Goal: Check status: Check status

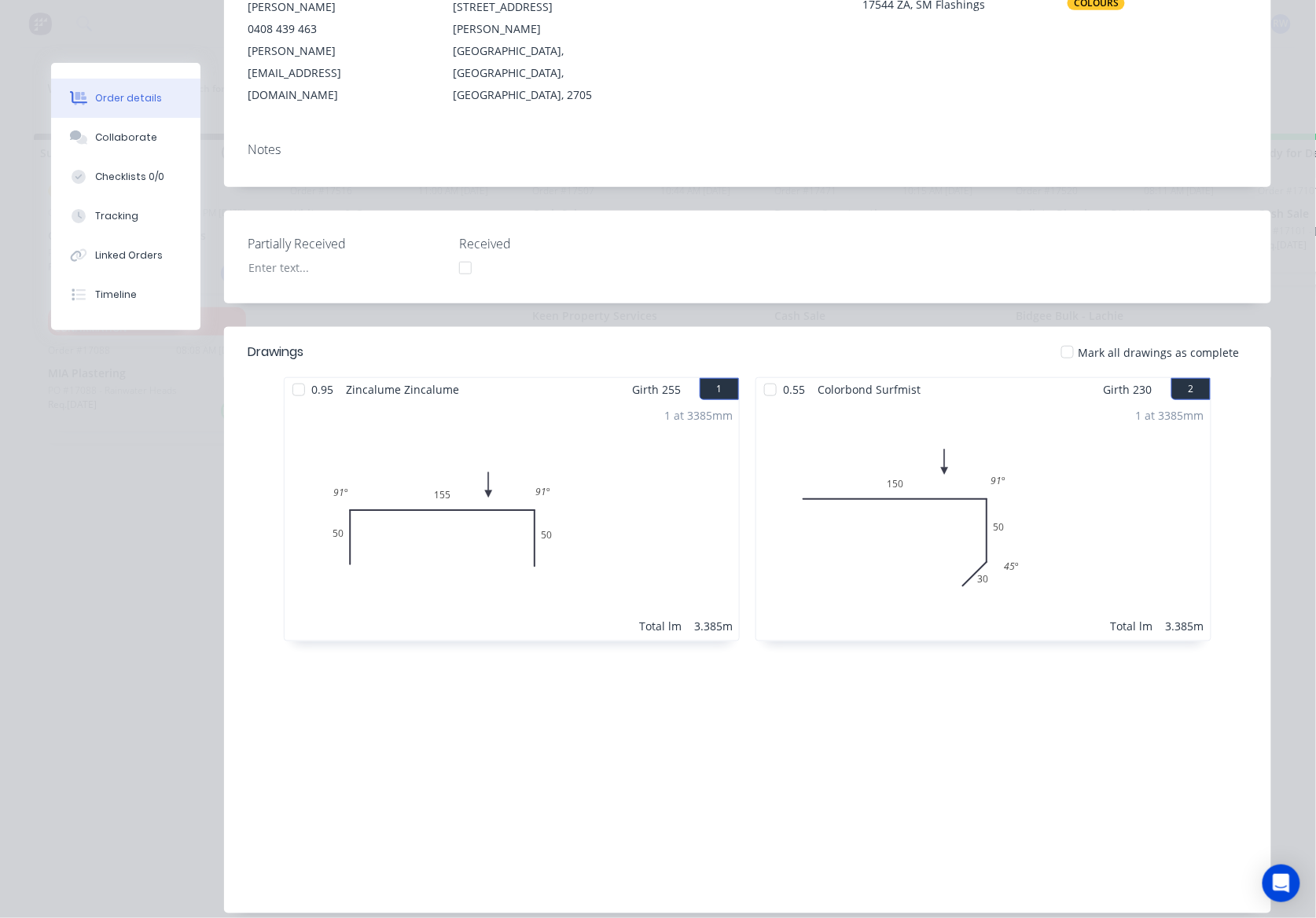
scroll to position [287, 0]
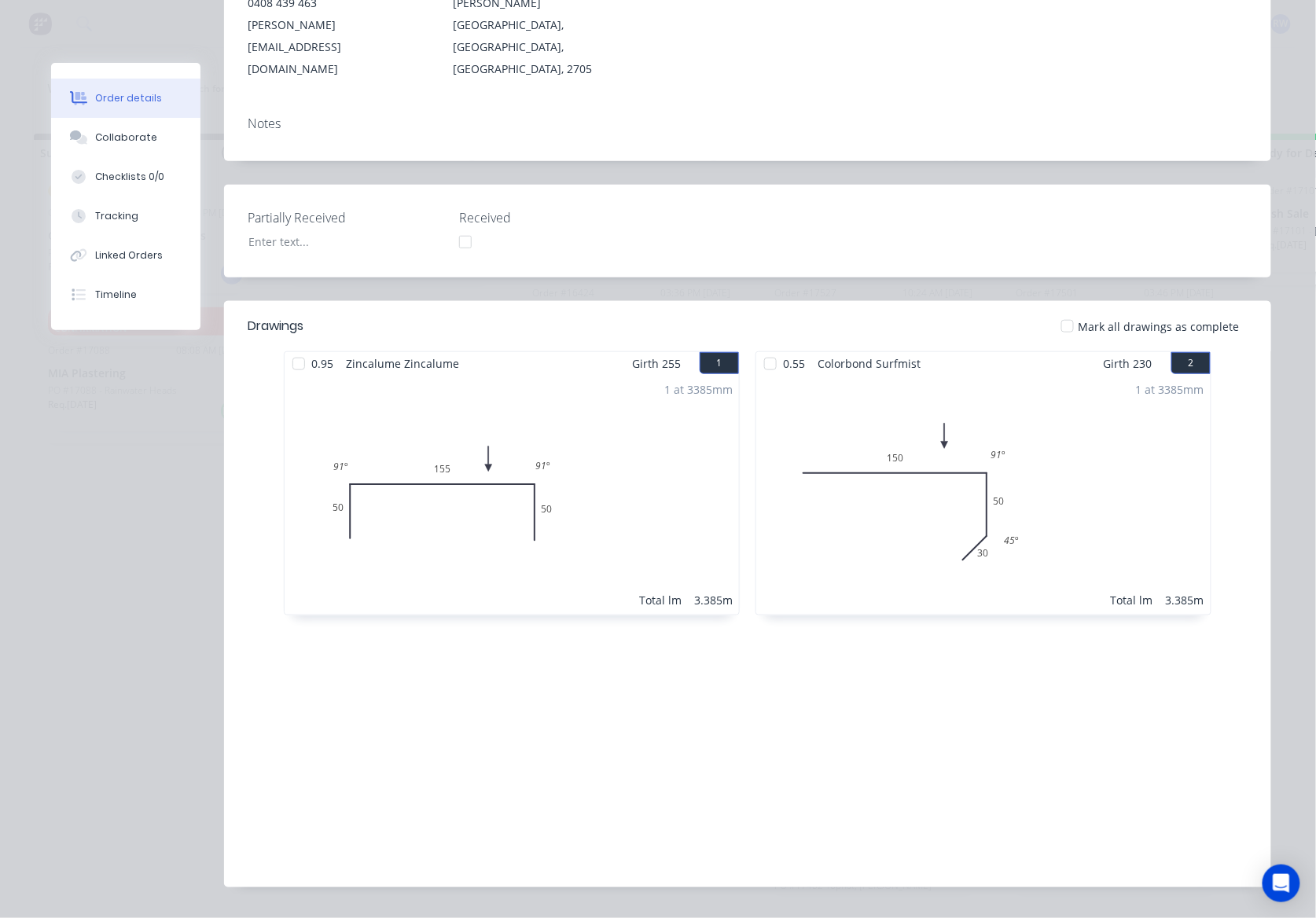
click at [1074, 311] on div at bounding box center [1067, 326] width 31 height 31
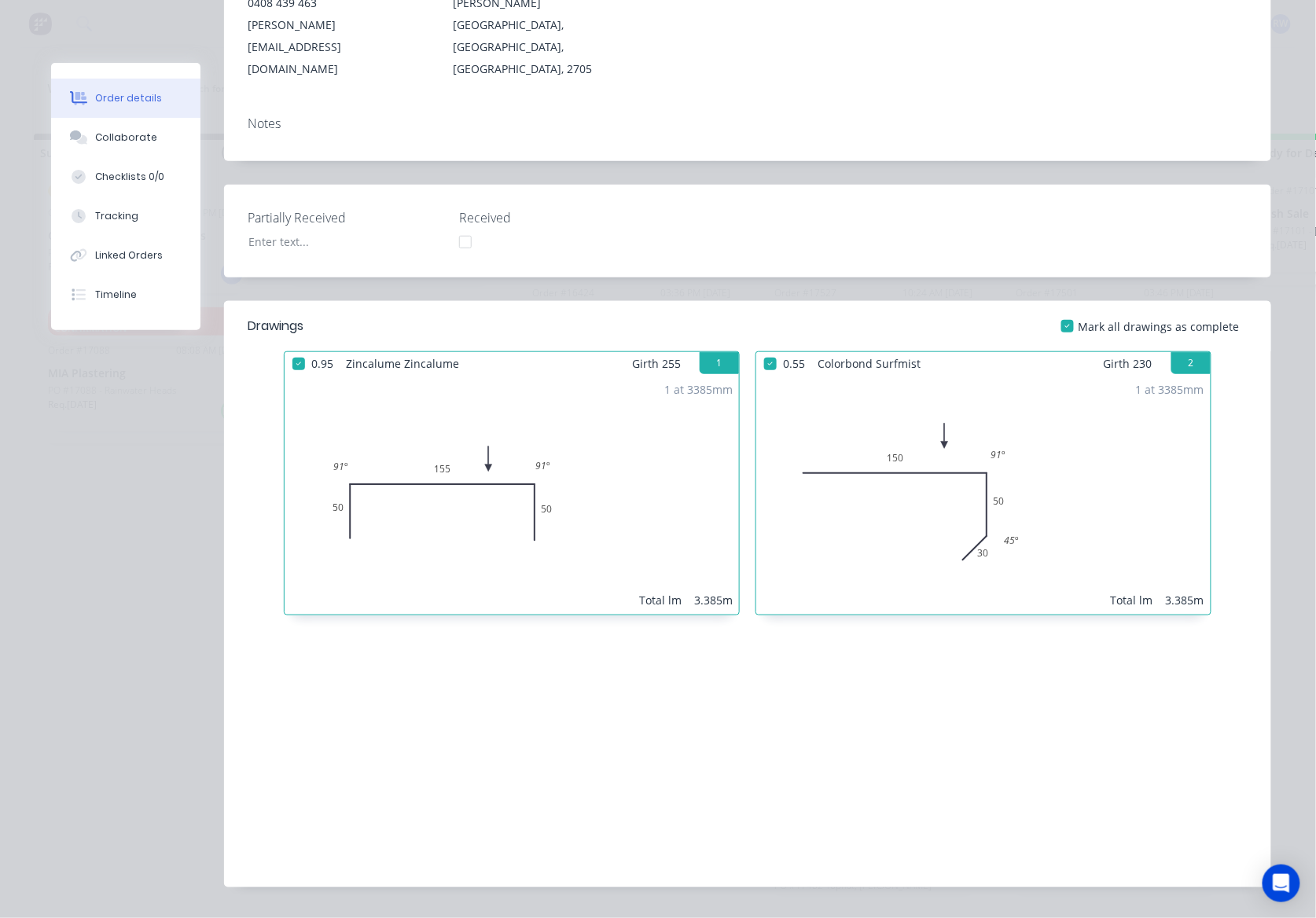
scroll to position [183, 0]
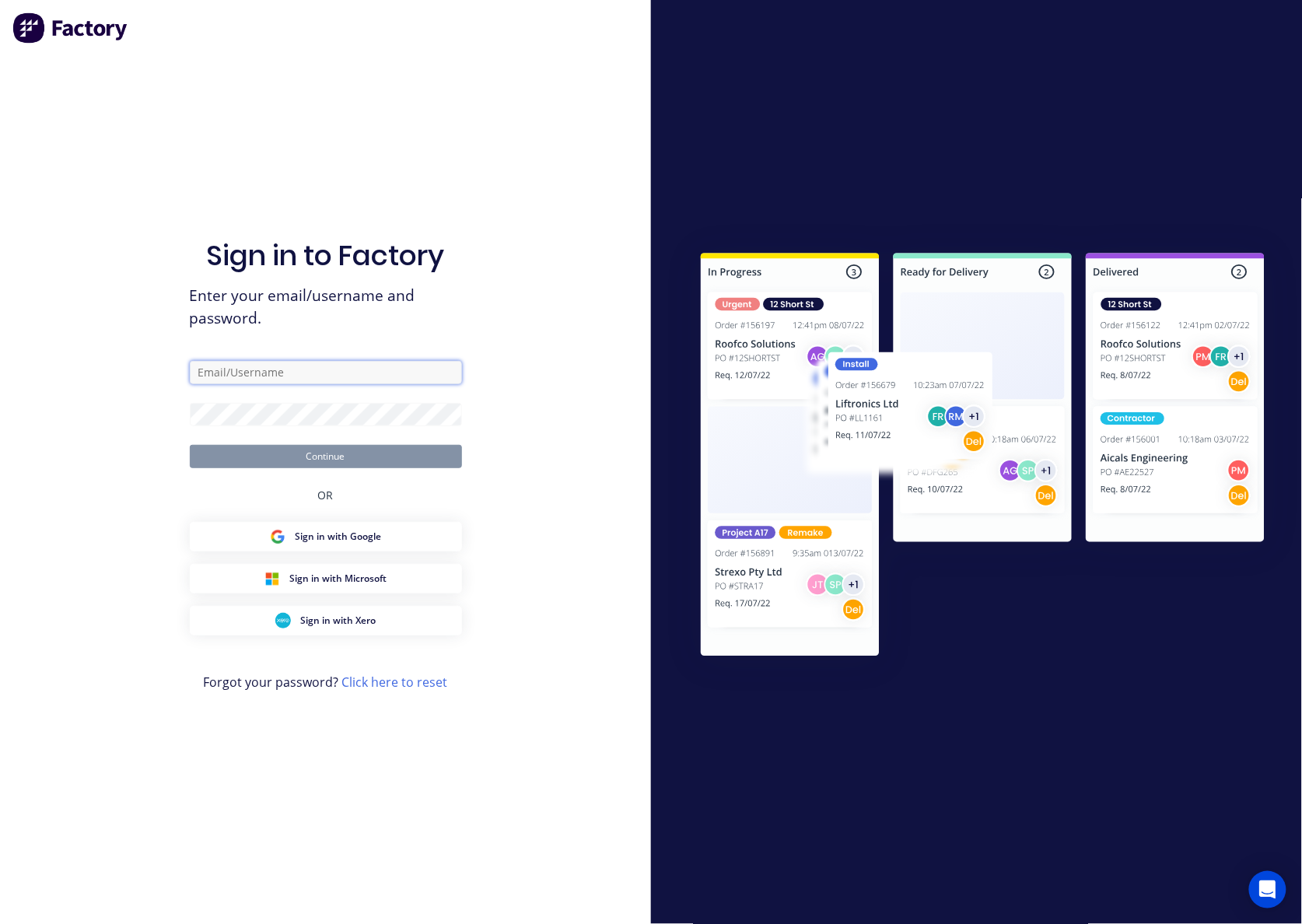
type input "workshop@rbsgroup.com.au"
click at [327, 455] on button "Continue" at bounding box center [326, 456] width 272 height 23
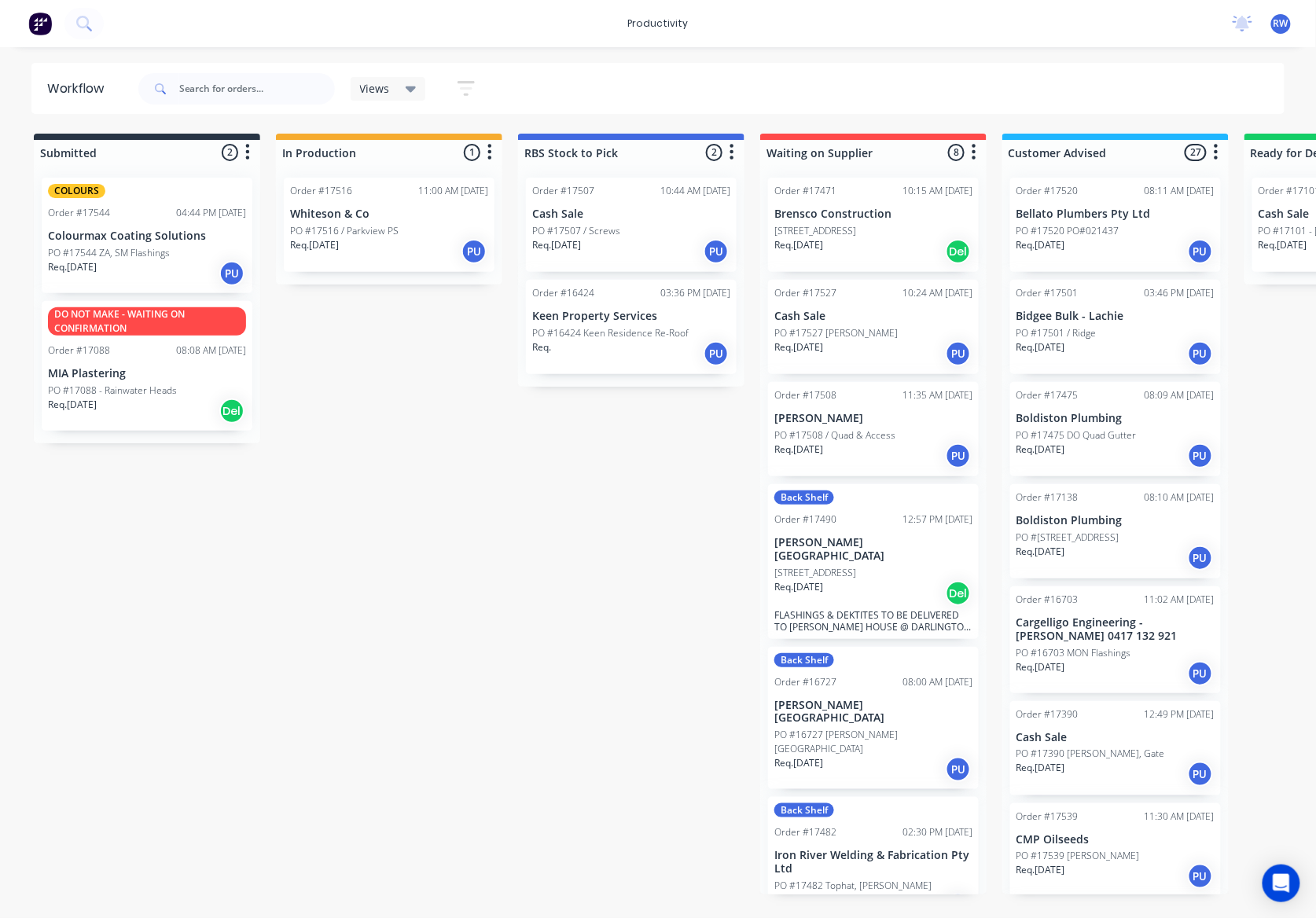
click at [356, 237] on p "PO #17516 / Parkview PS" at bounding box center [344, 231] width 109 height 14
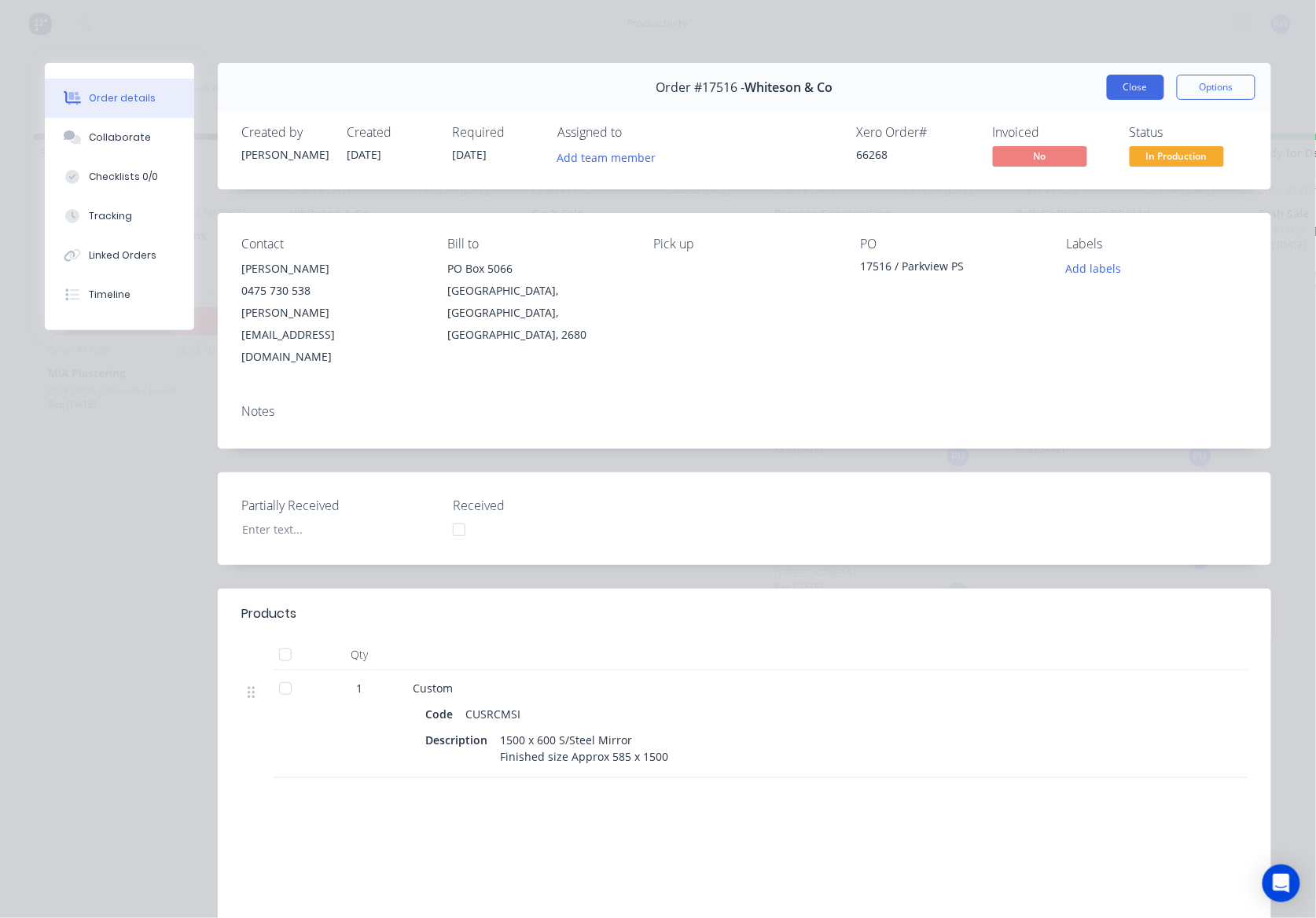
click at [1125, 88] on button "Close" at bounding box center [1136, 86] width 58 height 25
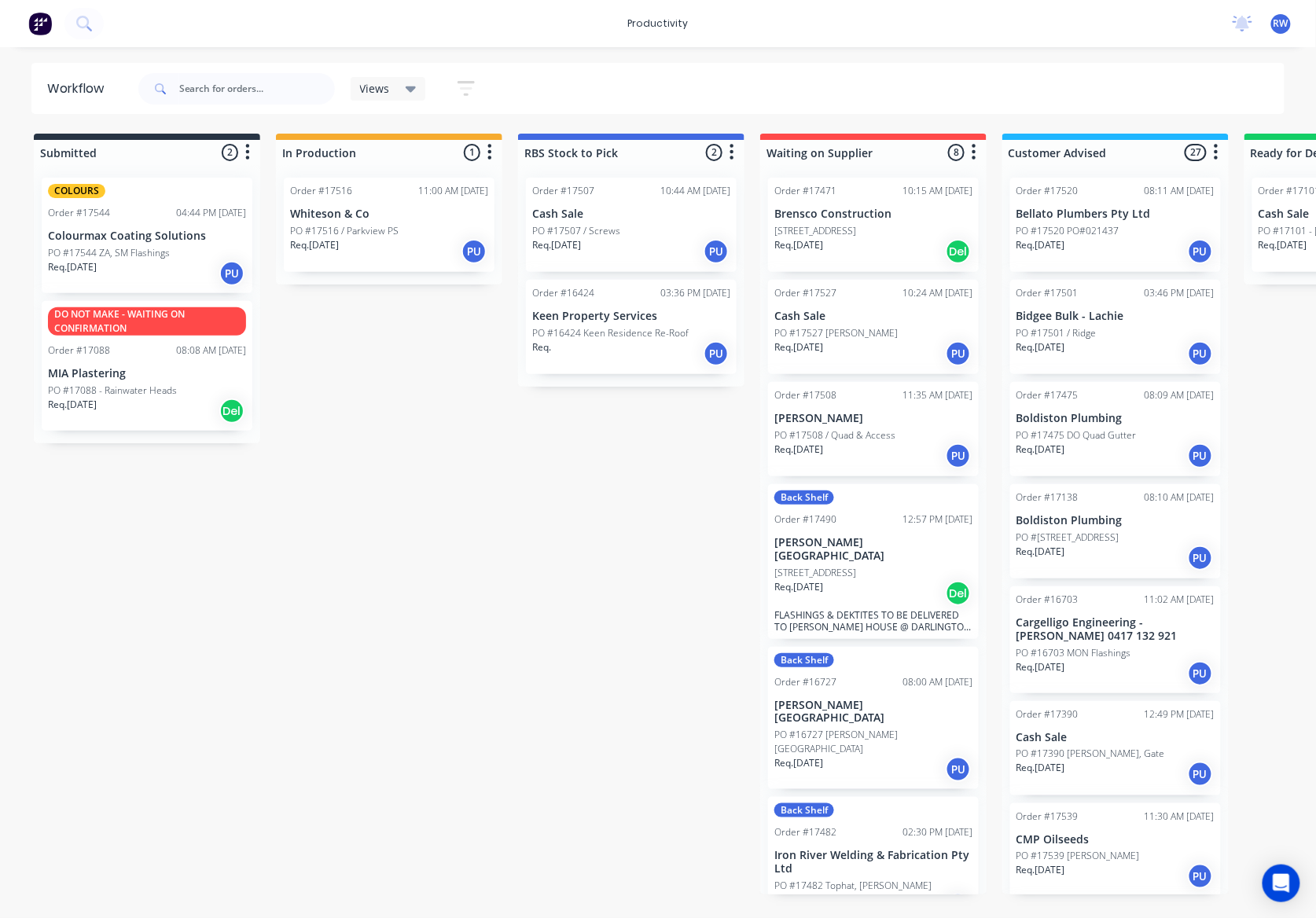
click at [107, 250] on p "PO #17544 ZA, SM Flashings" at bounding box center [109, 253] width 122 height 14
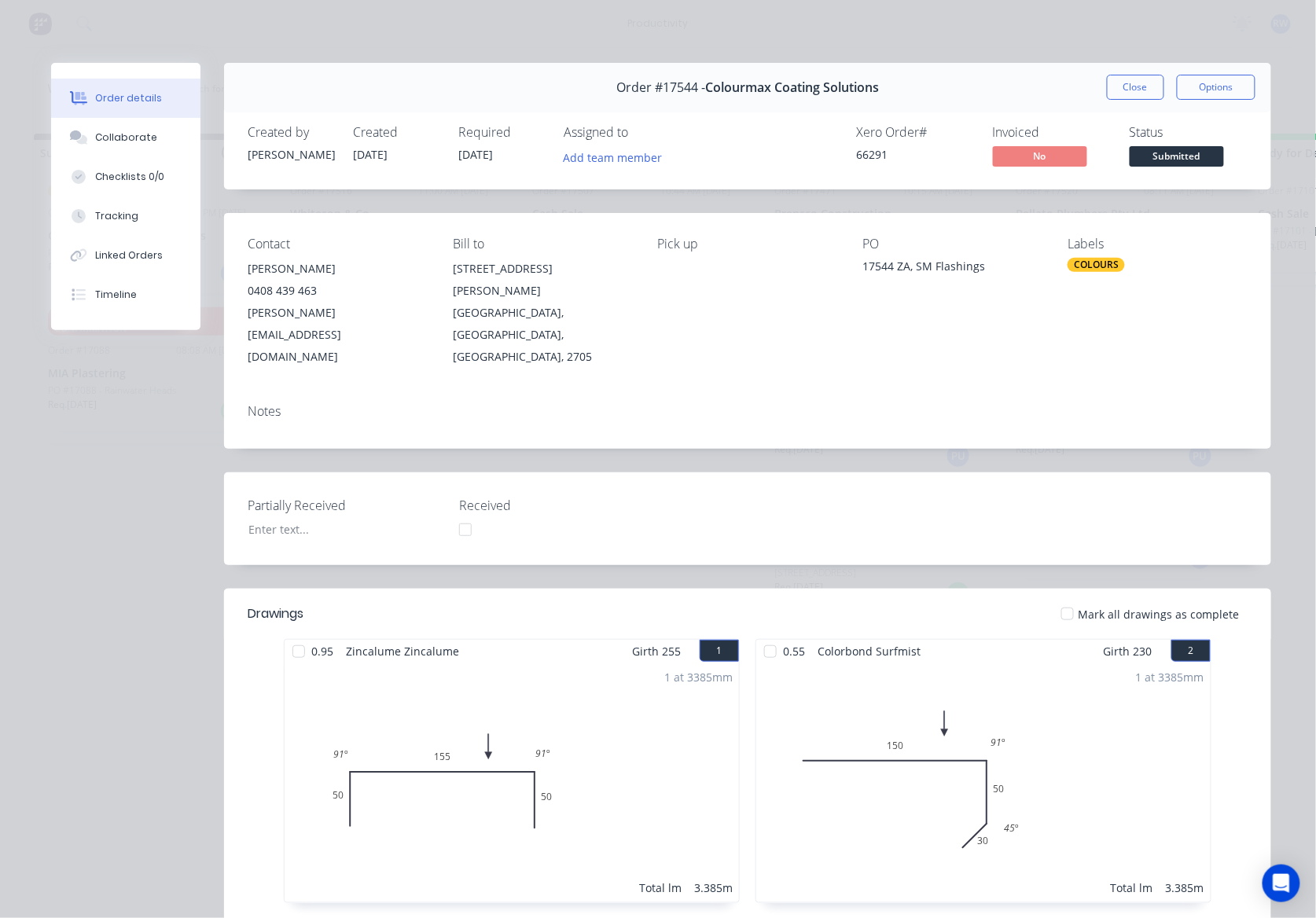
click at [1071, 598] on div at bounding box center [1067, 613] width 31 height 31
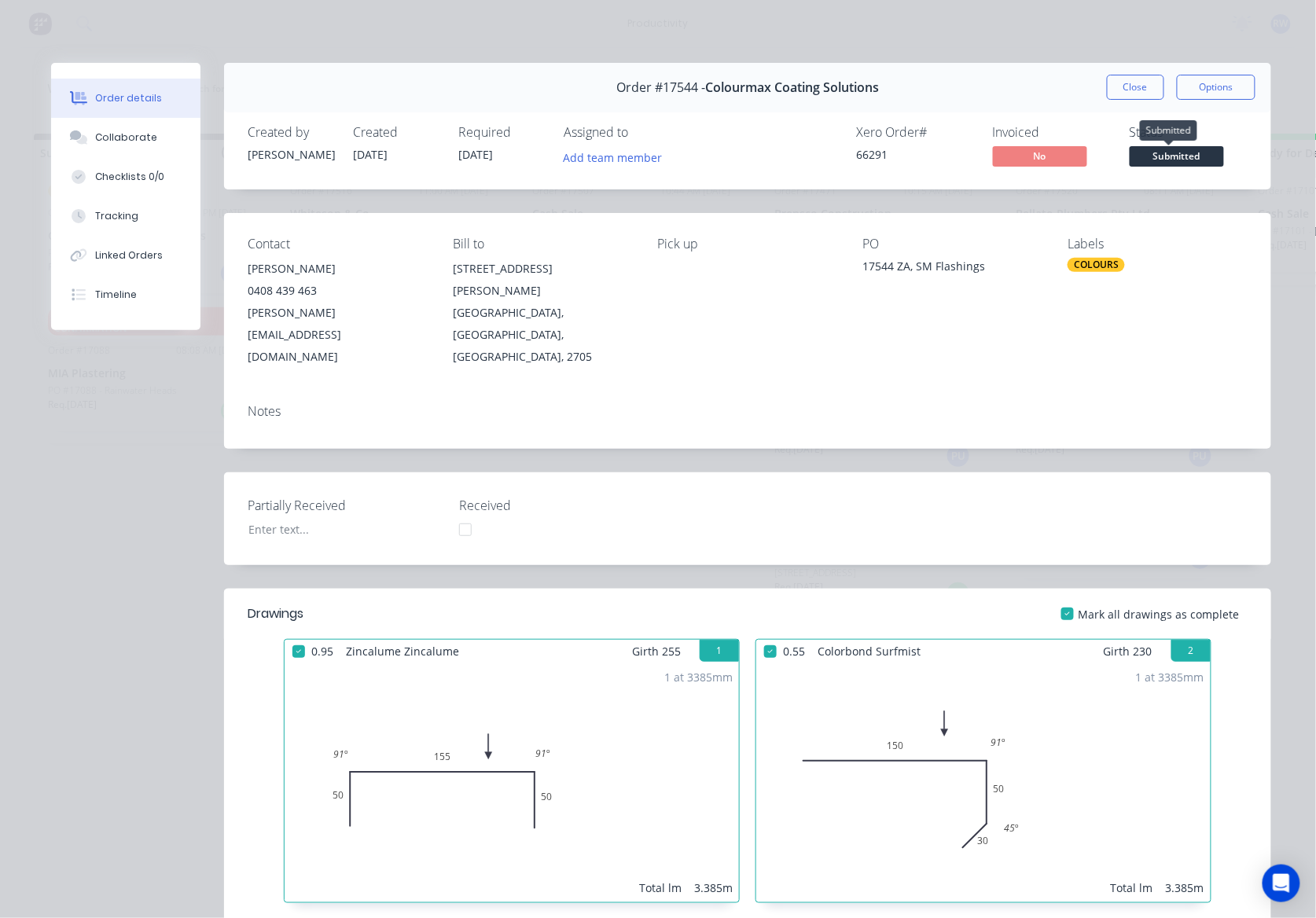
click at [1174, 157] on span "Submitted" at bounding box center [1177, 156] width 94 height 20
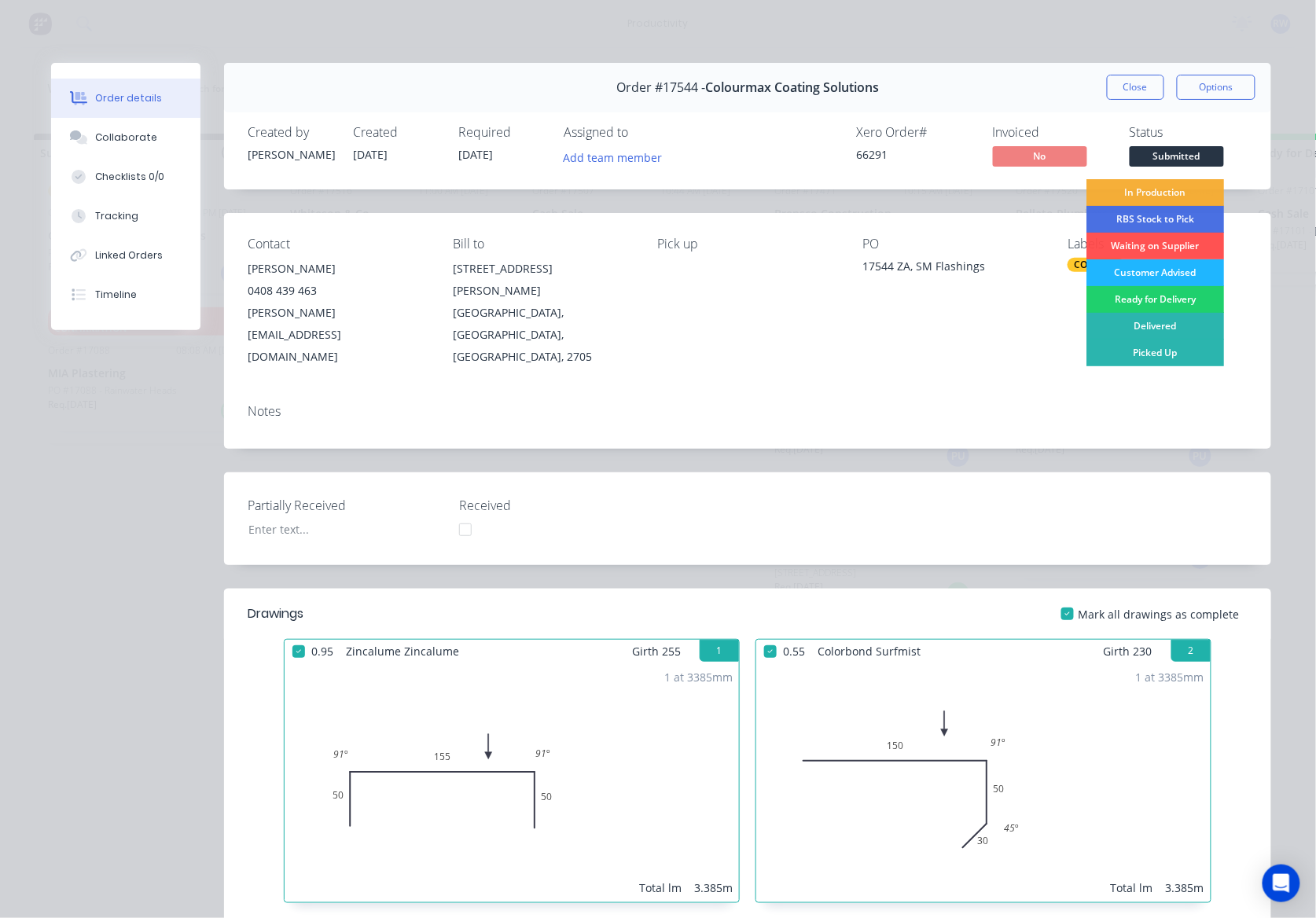
click at [1158, 271] on div "Customer Advised" at bounding box center [1155, 272] width 138 height 26
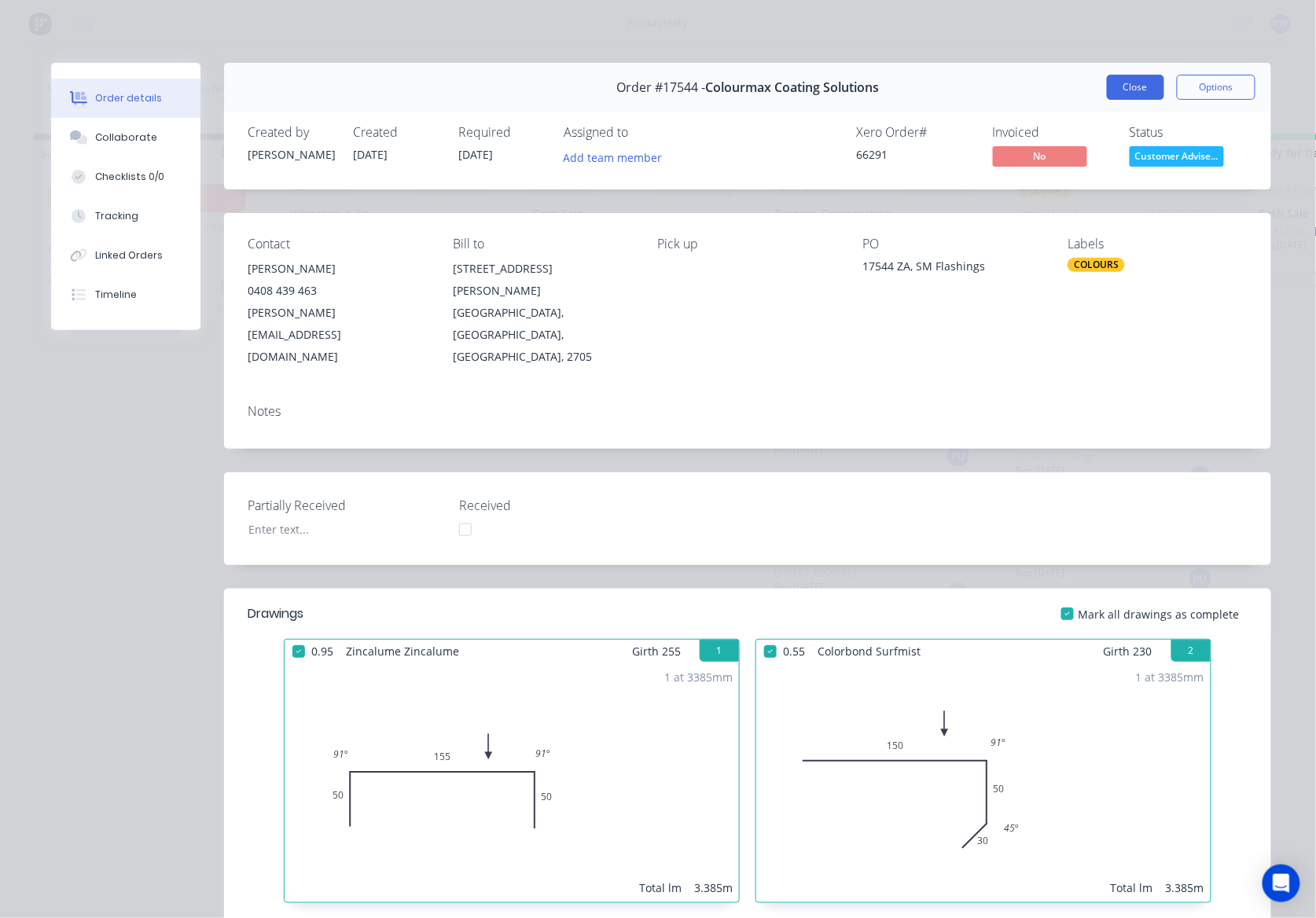
click at [1124, 82] on button "Close" at bounding box center [1136, 86] width 58 height 25
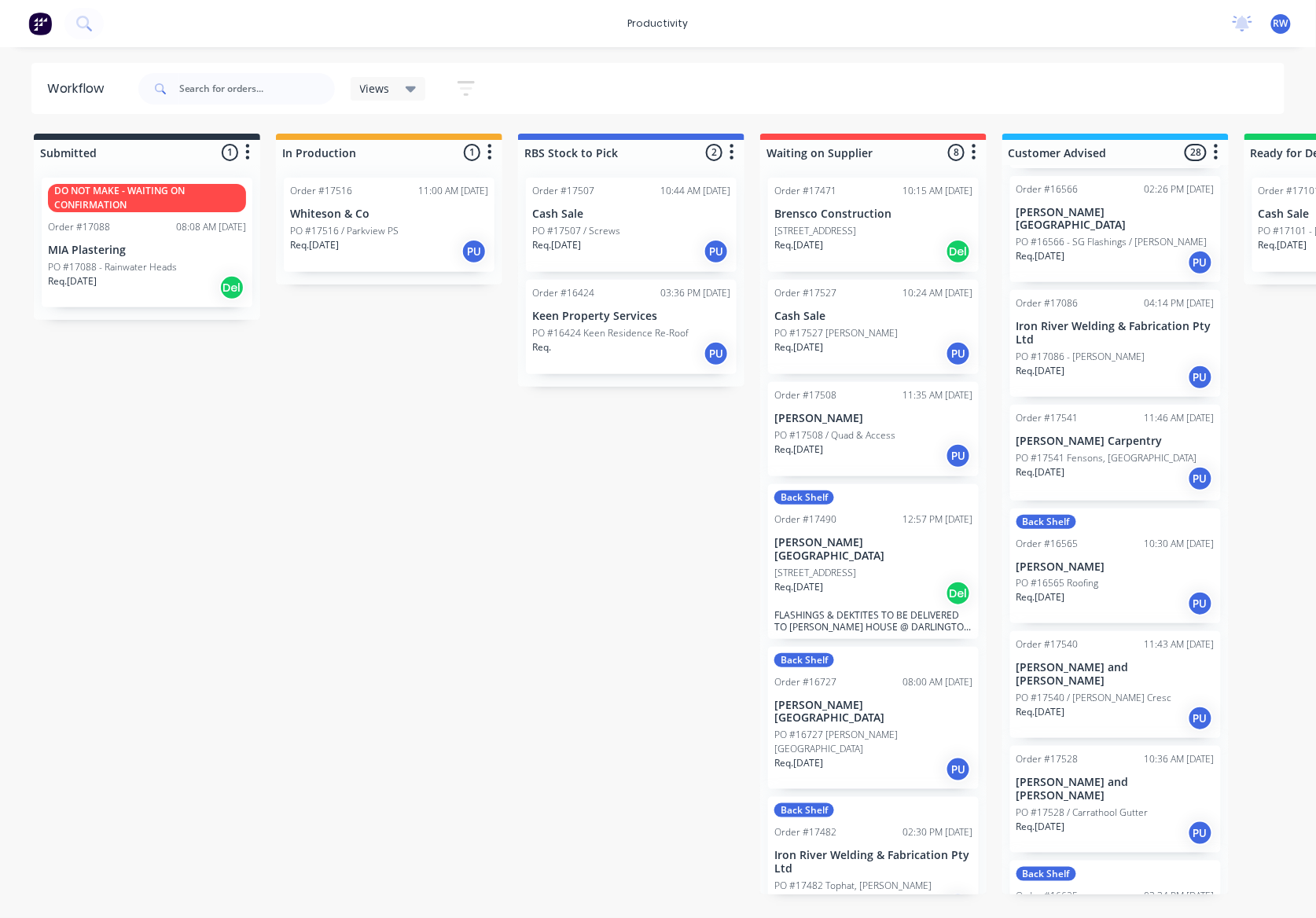
scroll to position [1257, 0]
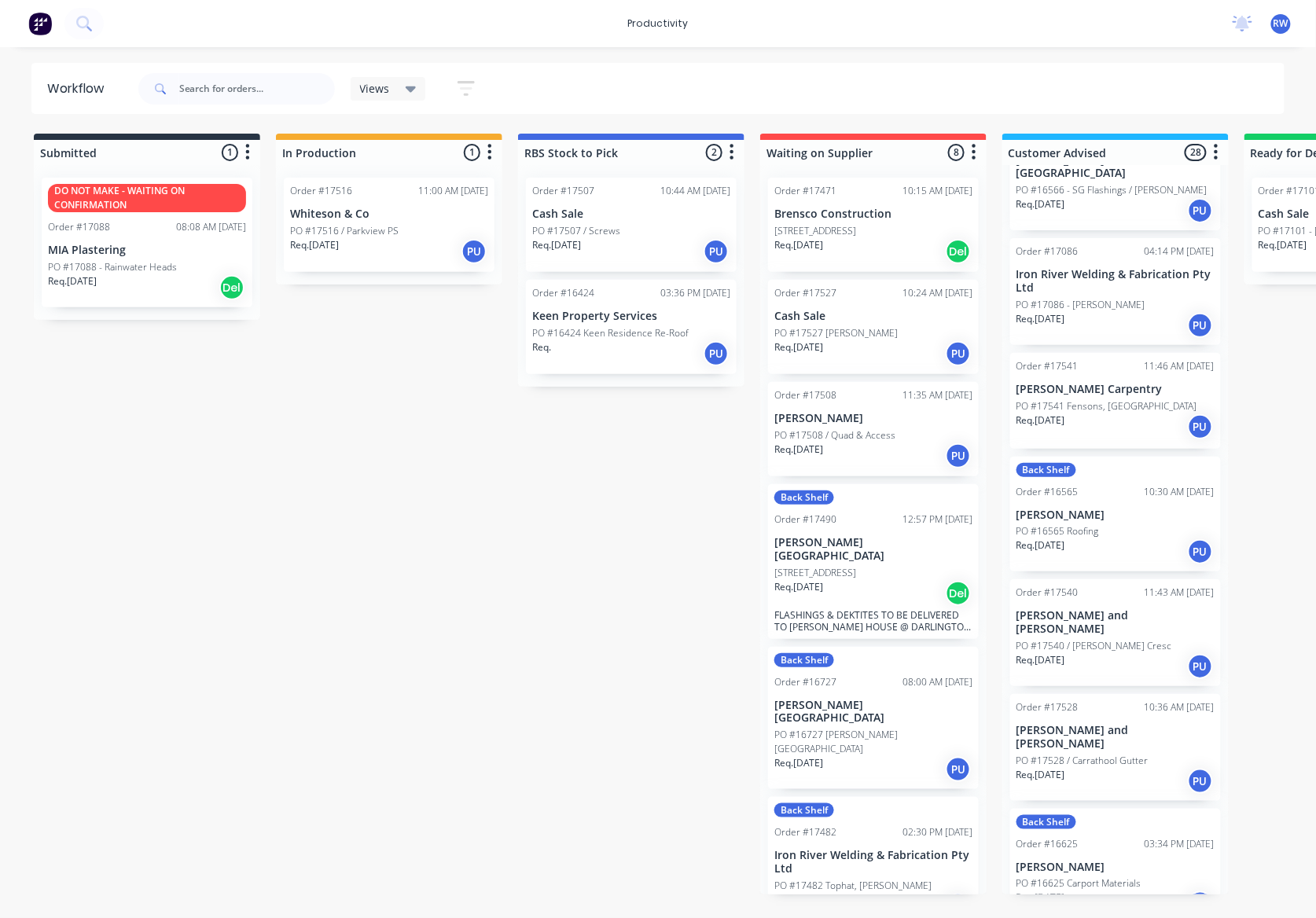
click at [1124, 399] on p "PO #17541 Fensons, [GEOGRAPHIC_DATA]" at bounding box center [1107, 407] width 181 height 14
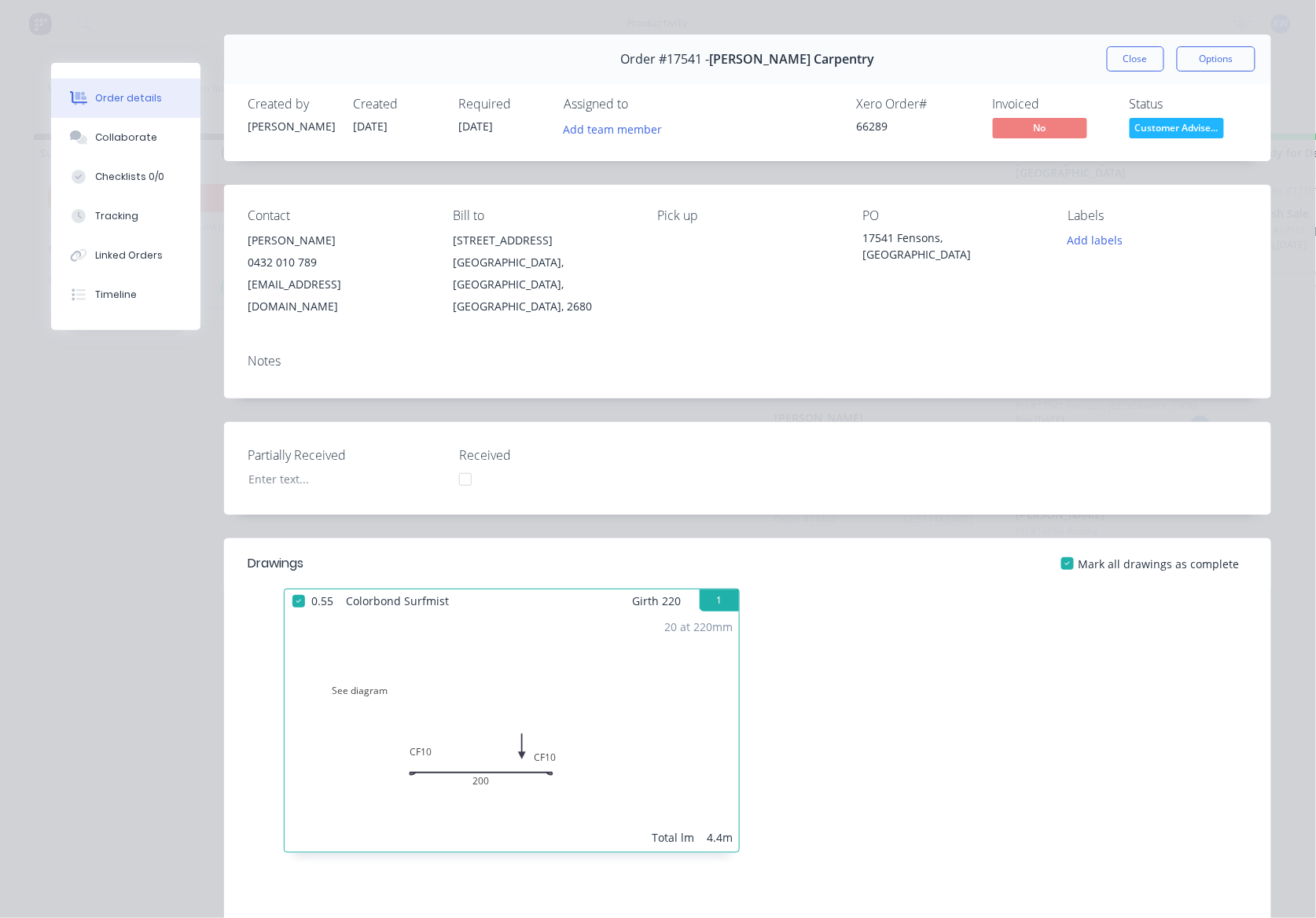
scroll to position [0, 0]
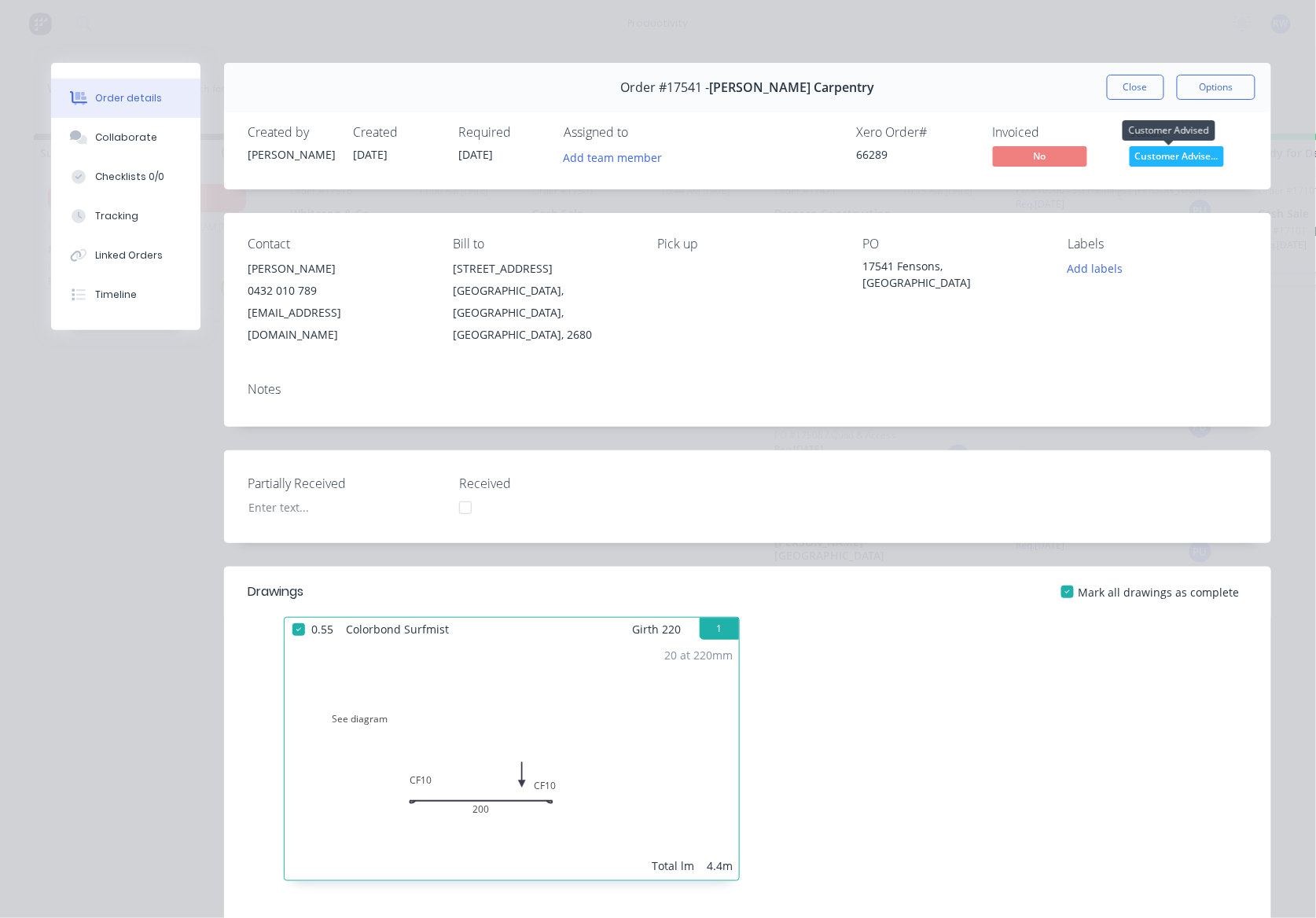
click at [1190, 153] on span "Customer Advise..." at bounding box center [1177, 156] width 94 height 20
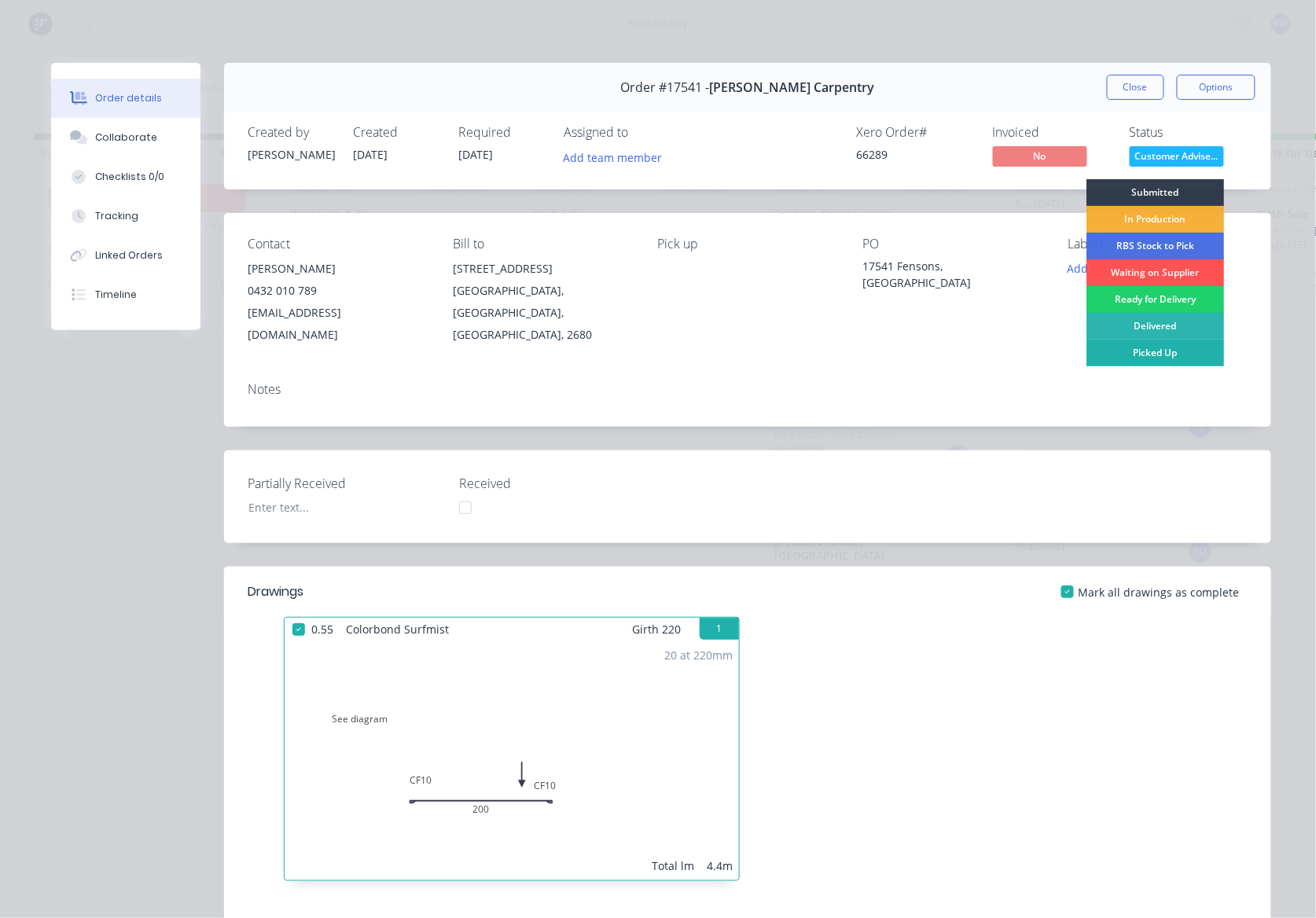
click at [1170, 352] on div "Picked Up" at bounding box center [1155, 352] width 138 height 26
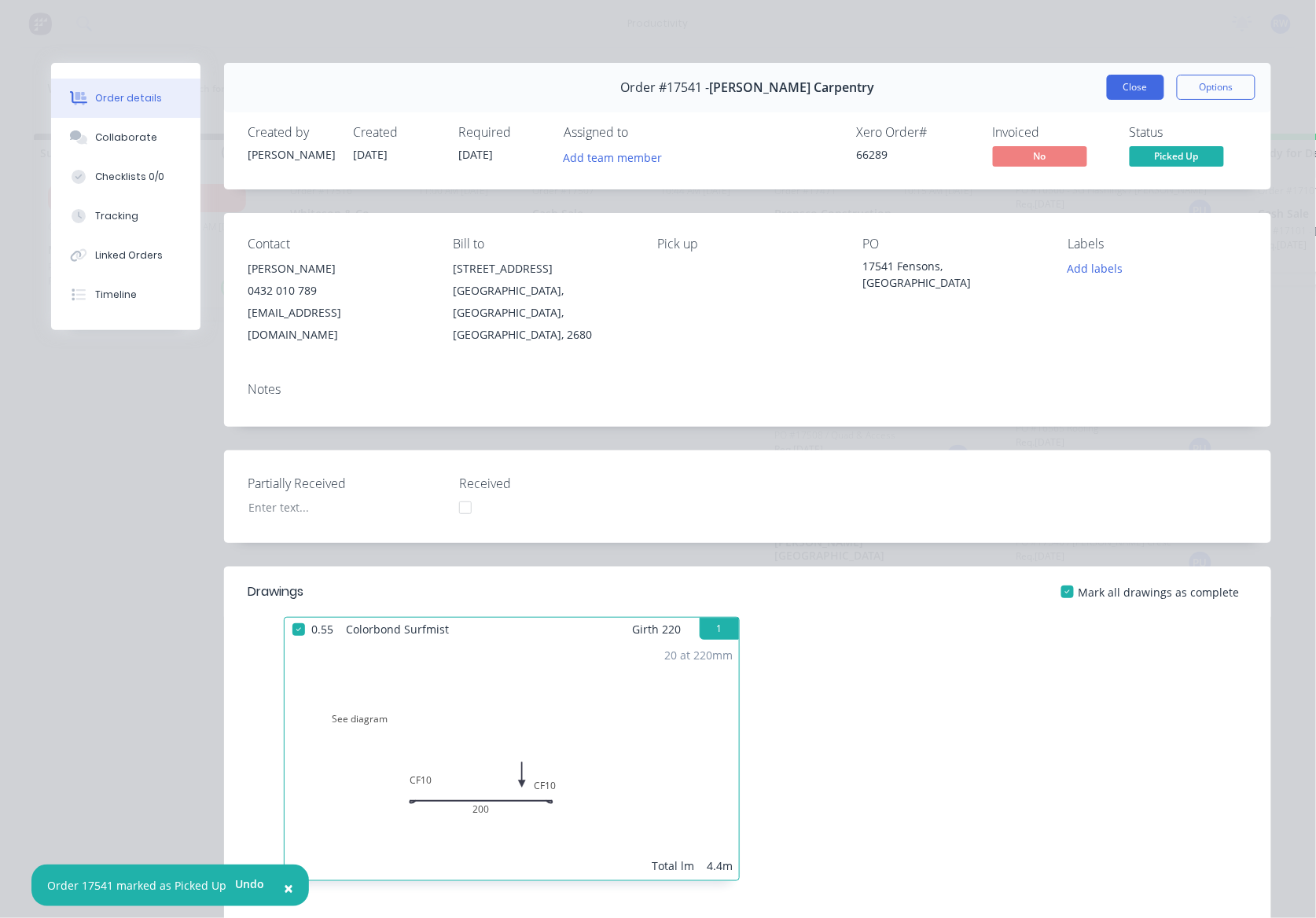
click at [1127, 75] on button "Close" at bounding box center [1136, 86] width 58 height 25
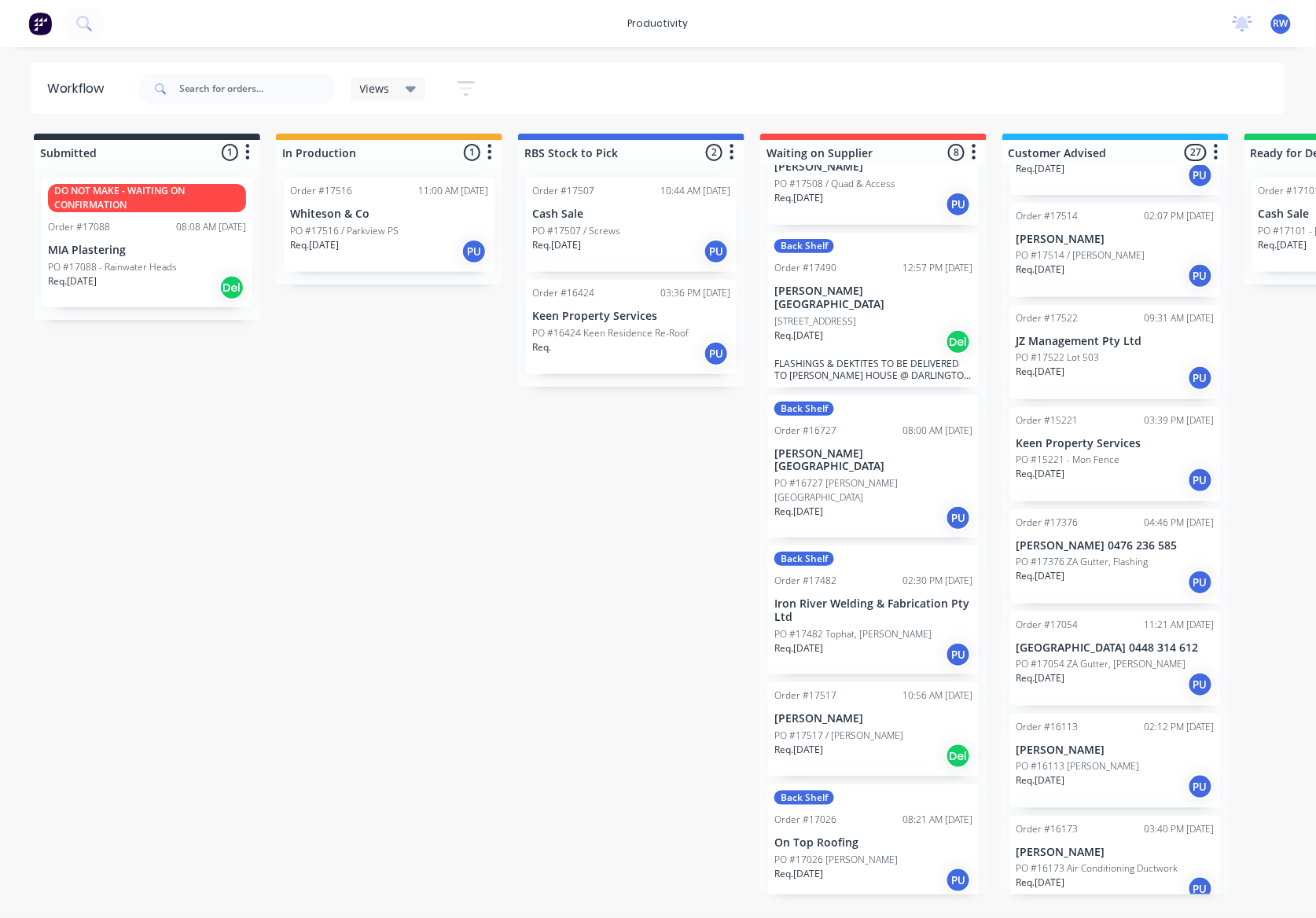
scroll to position [1846, 0]
